Goal: Information Seeking & Learning: Learn about a topic

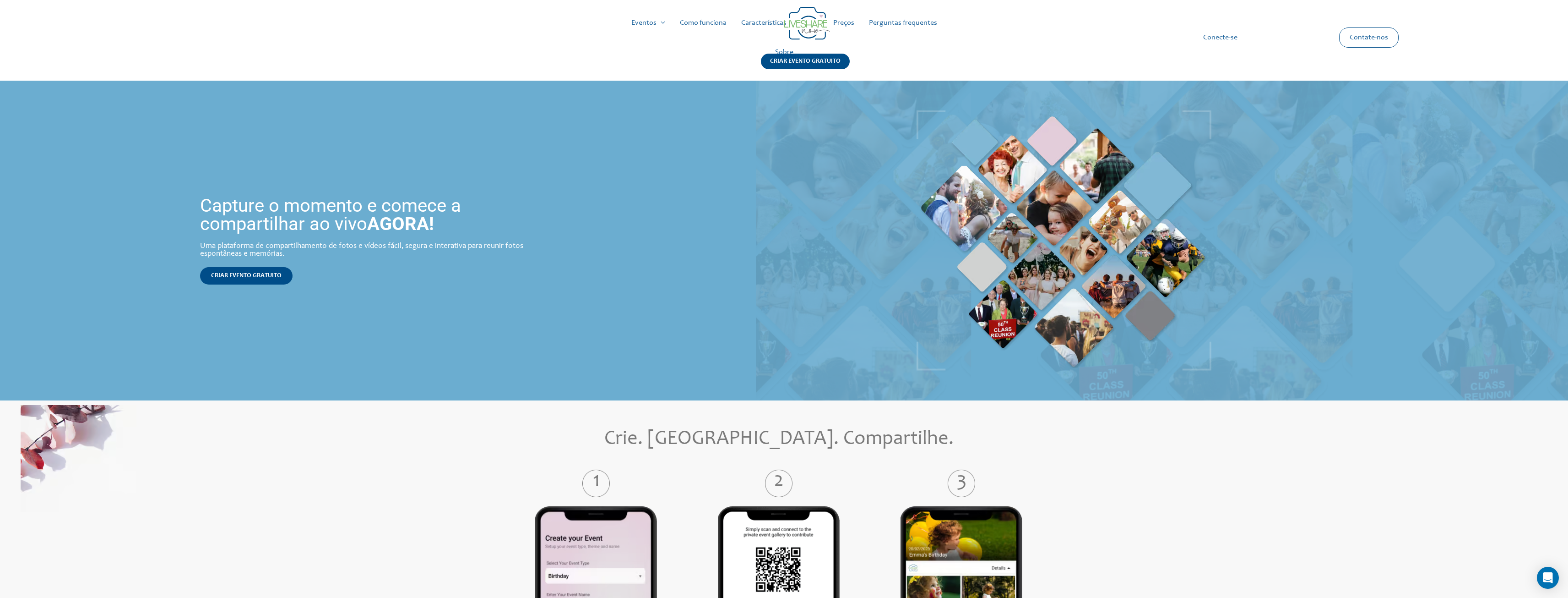
click at [696, 24] on font "Como funciona" at bounding box center [703, 23] width 47 height 7
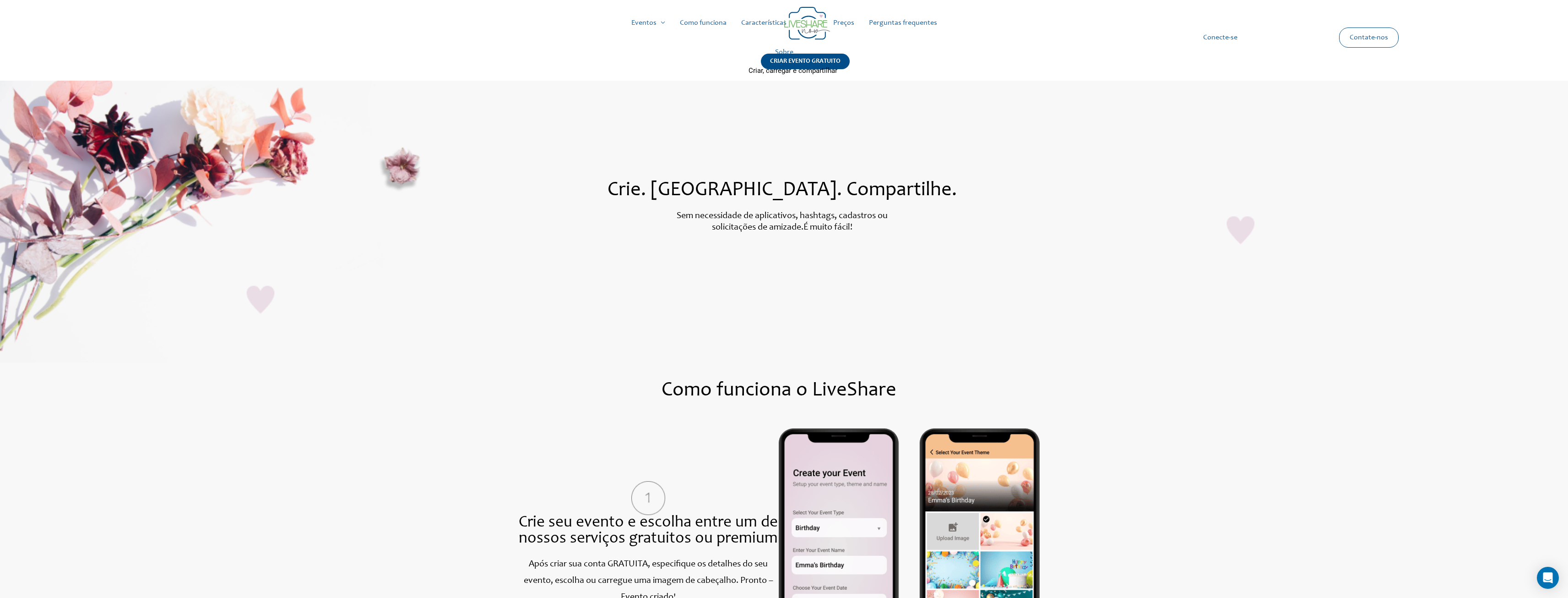
click at [589, 282] on section "Crie. [GEOGRAPHIC_DATA]. Compartilhe. Sem necessidade de aplicativos, hashtags,…" at bounding box center [784, 221] width 1568 height 282
click at [660, 47] on font "Casamentos" at bounding box center [650, 49] width 38 height 7
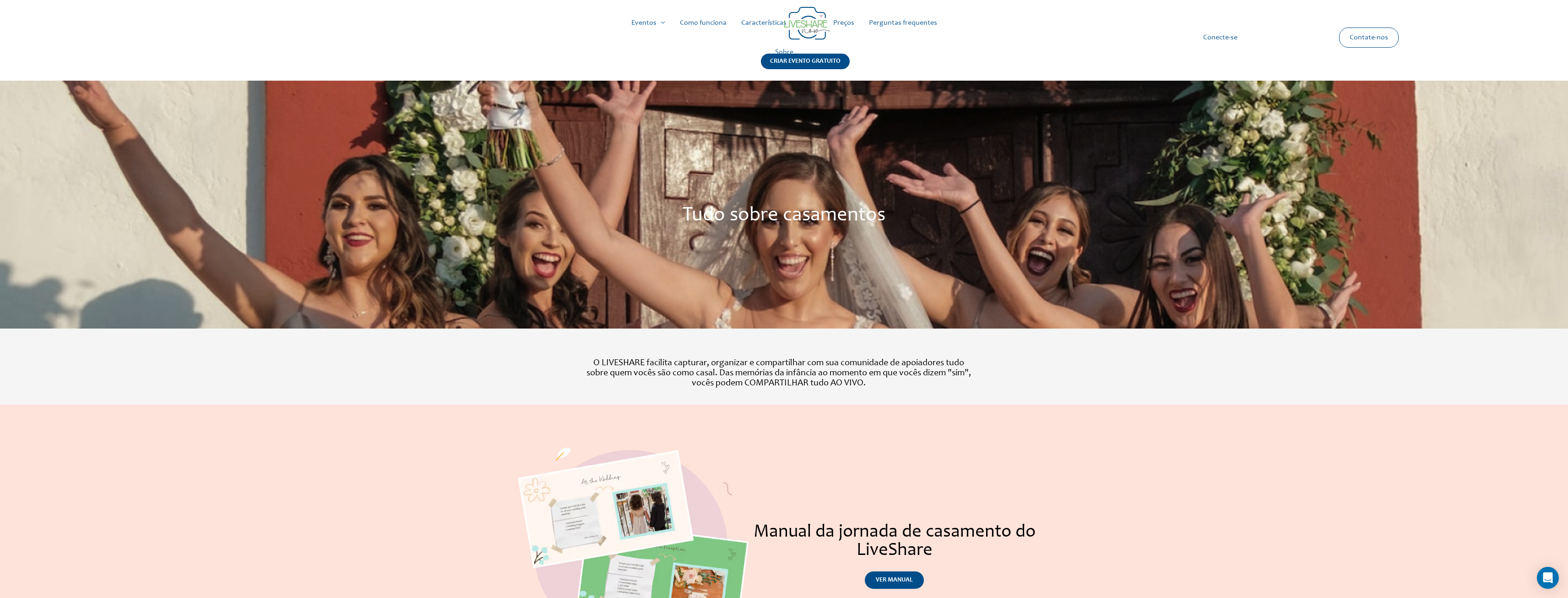
click at [883, 29] on font "Perguntas frequentes" at bounding box center [903, 23] width 68 height 29
